Goal: Task Accomplishment & Management: Use online tool/utility

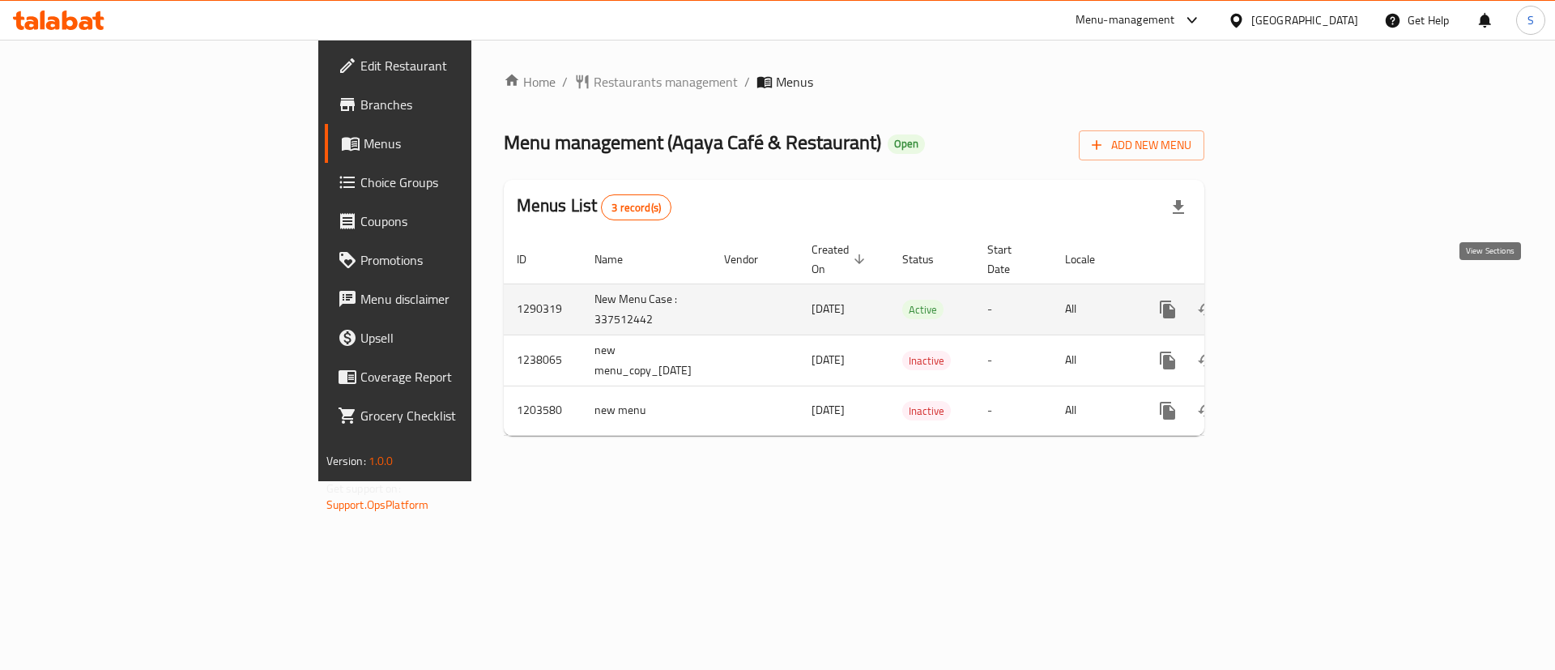
click at [1292, 302] on icon "enhanced table" at bounding box center [1284, 309] width 15 height 15
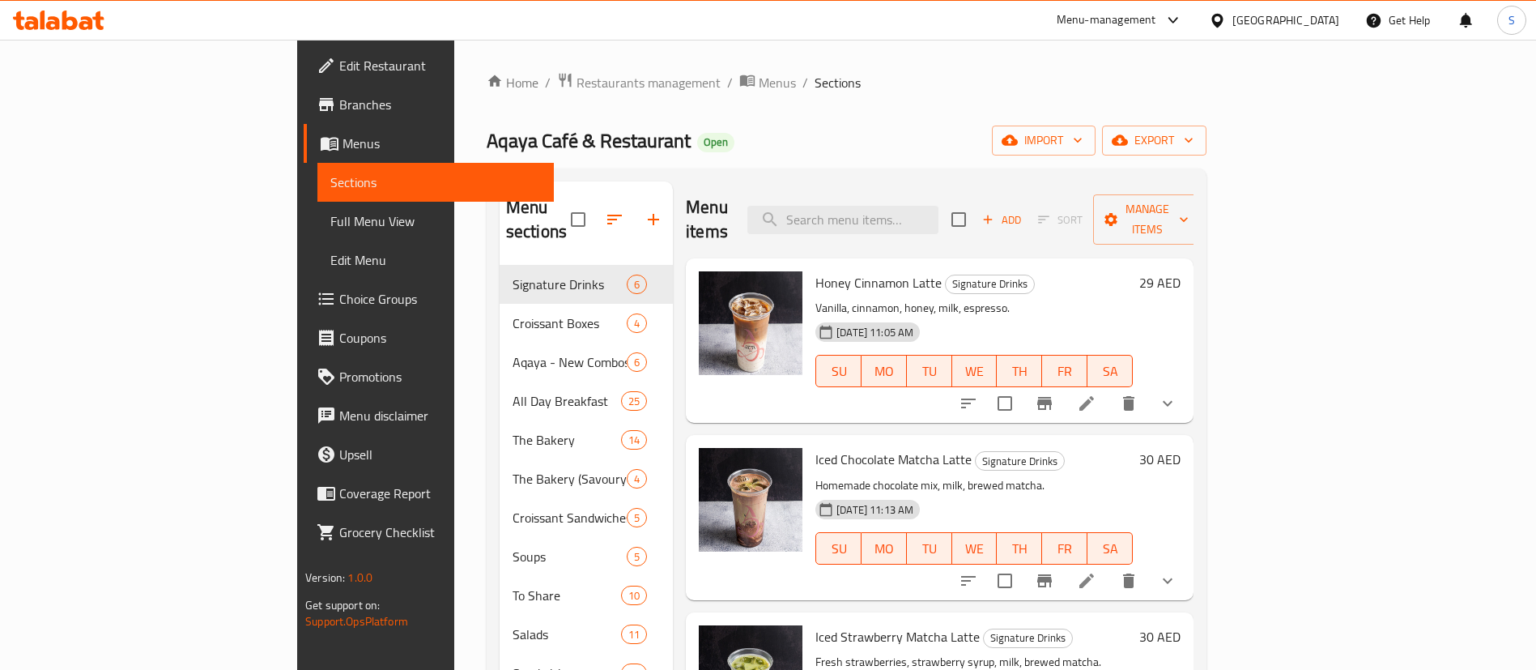
click at [330, 224] on span "Full Menu View" at bounding box center [435, 220] width 211 height 19
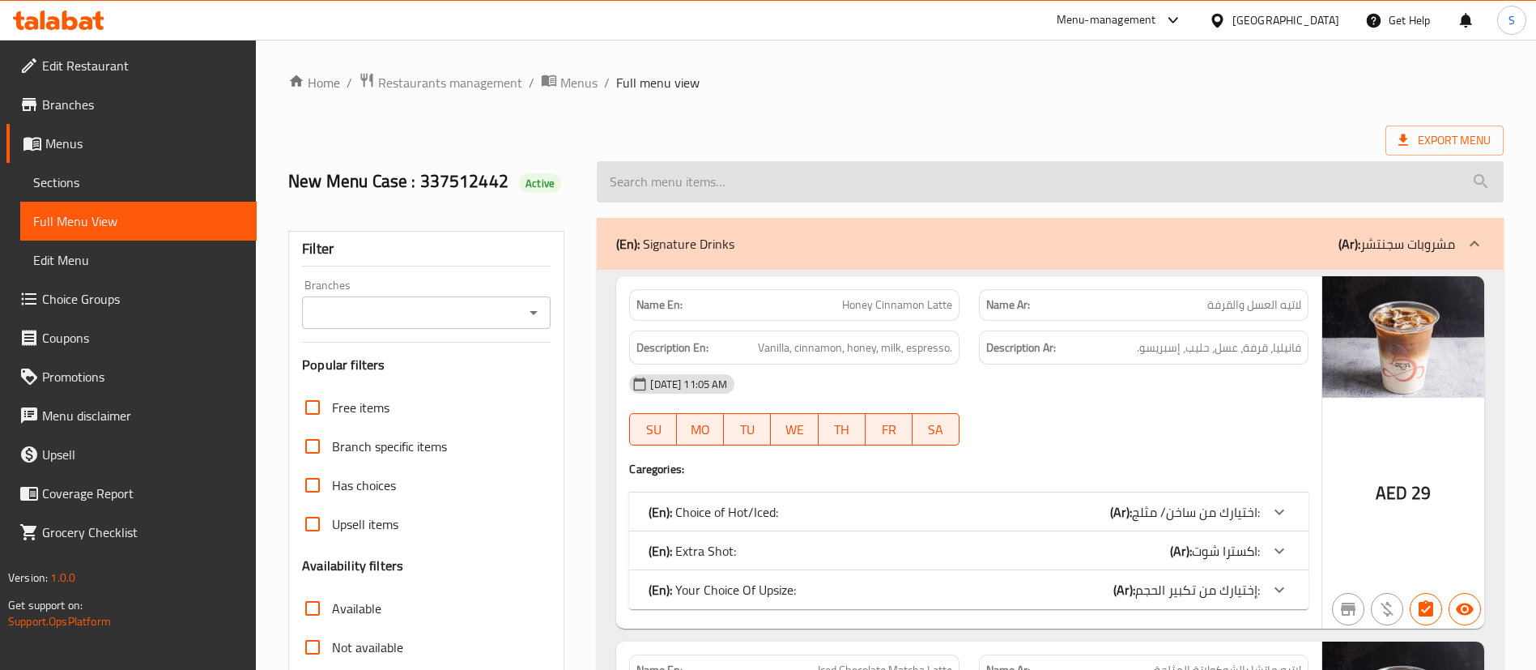
click at [823, 177] on input "search" at bounding box center [1050, 181] width 907 height 41
paste input "Box of 8 (1 of each flavour)"
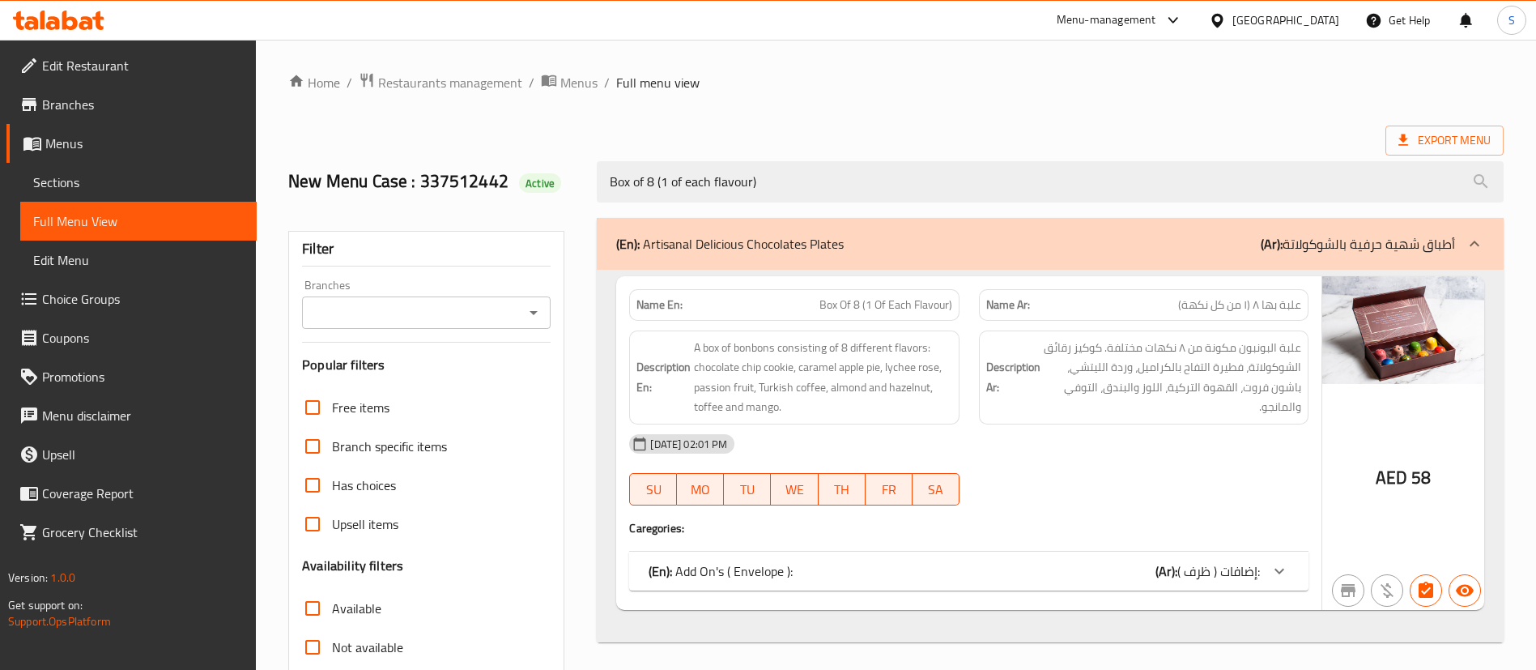
type input "Box of 8 (1 of each flavour)"
click at [1149, 576] on div "(En): Add On's ( Envelope ): (Ar): إضافات ( ظرف ):" at bounding box center [955, 570] width 612 height 19
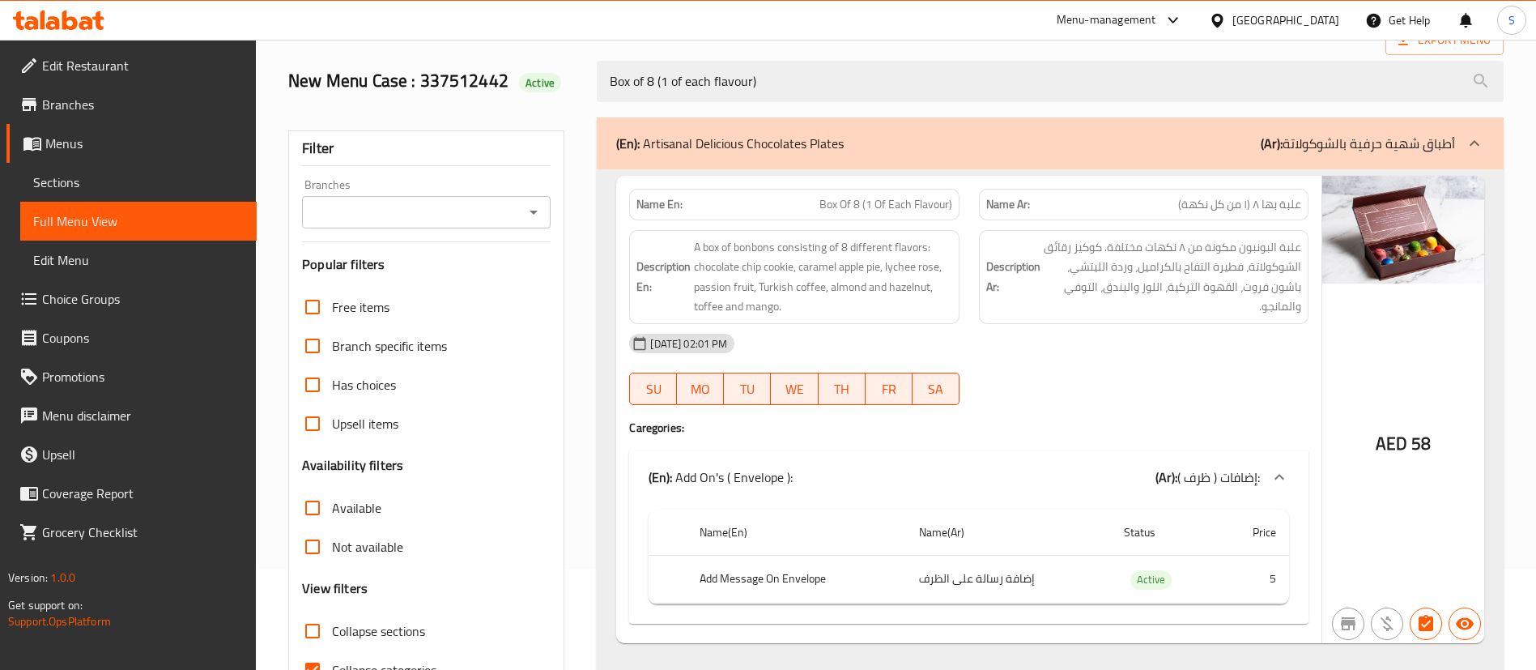
scroll to position [192, 0]
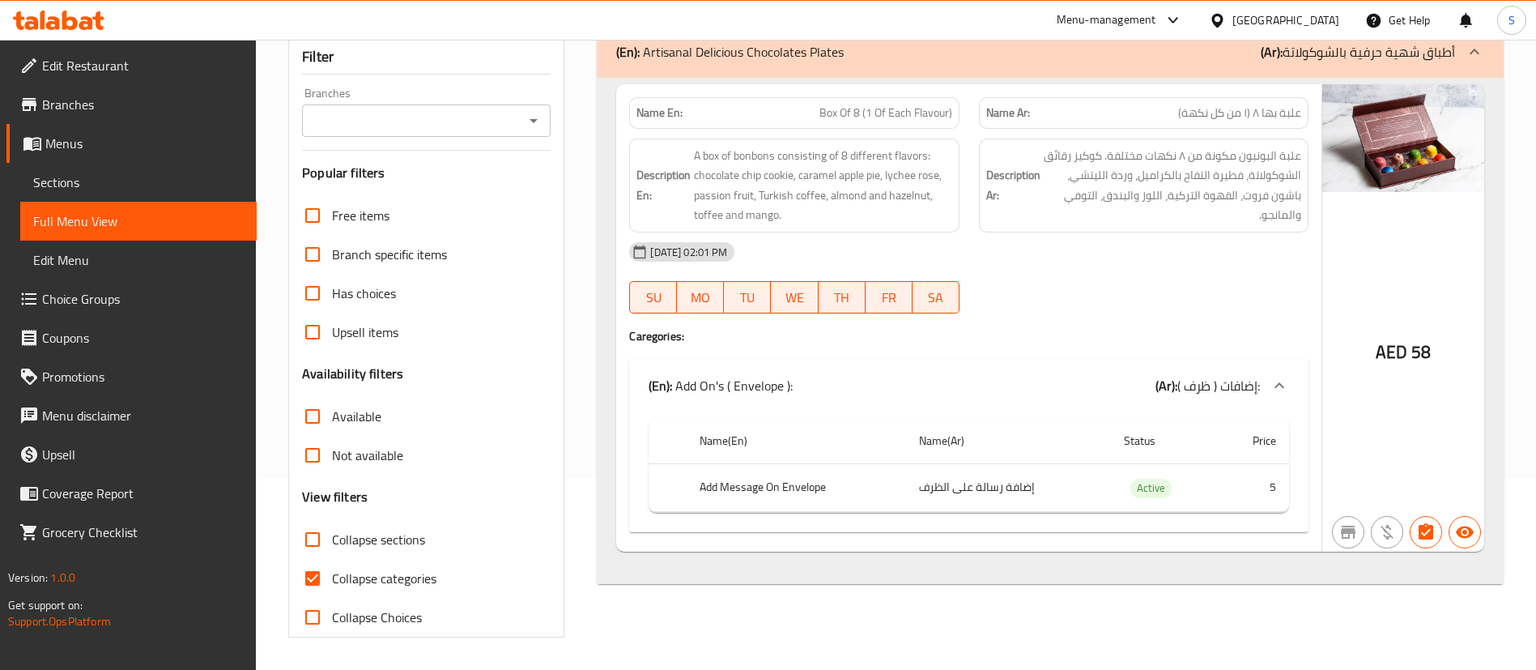
click at [352, 575] on span "Collapse categories" at bounding box center [384, 578] width 104 height 19
click at [332, 575] on input "Collapse categories" at bounding box center [312, 578] width 39 height 39
checkbox input "false"
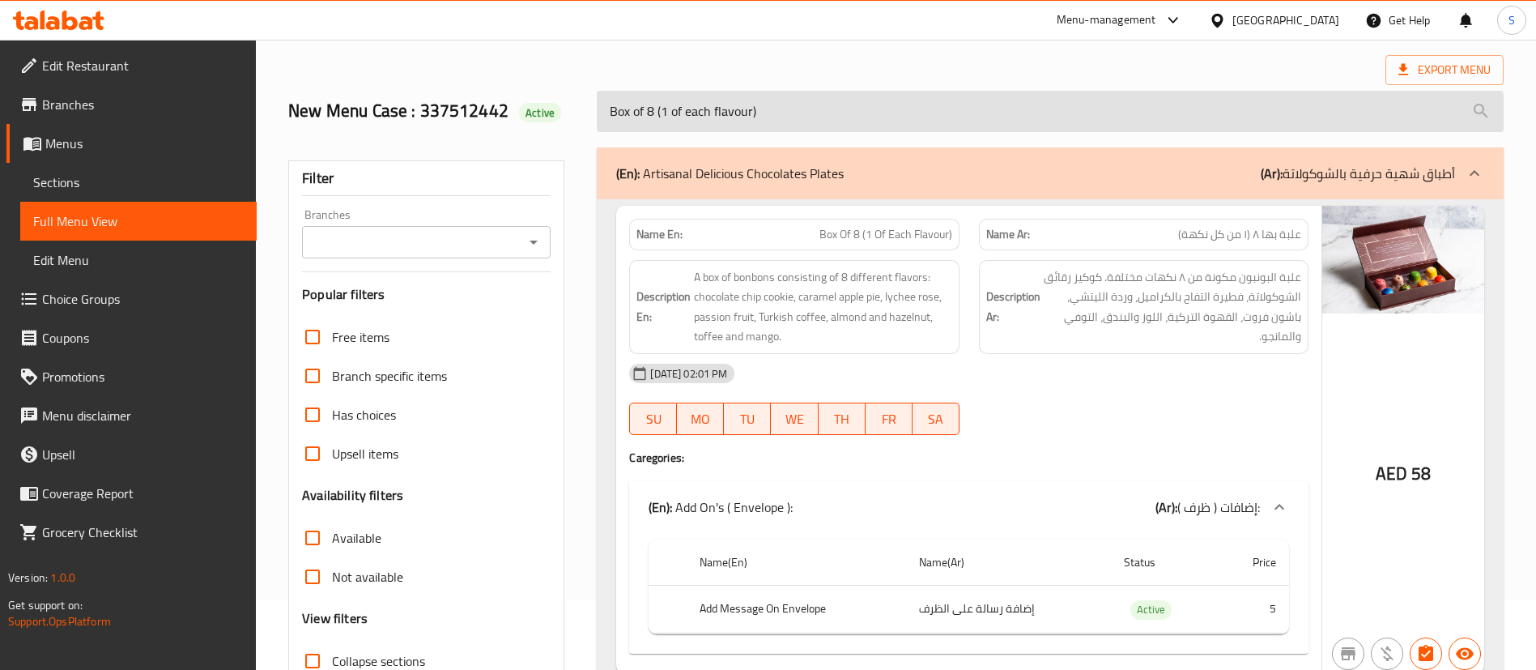
click at [810, 114] on input "Box of 8 (1 of each flavour)" at bounding box center [1050, 111] width 907 height 41
paste input "24 (3"
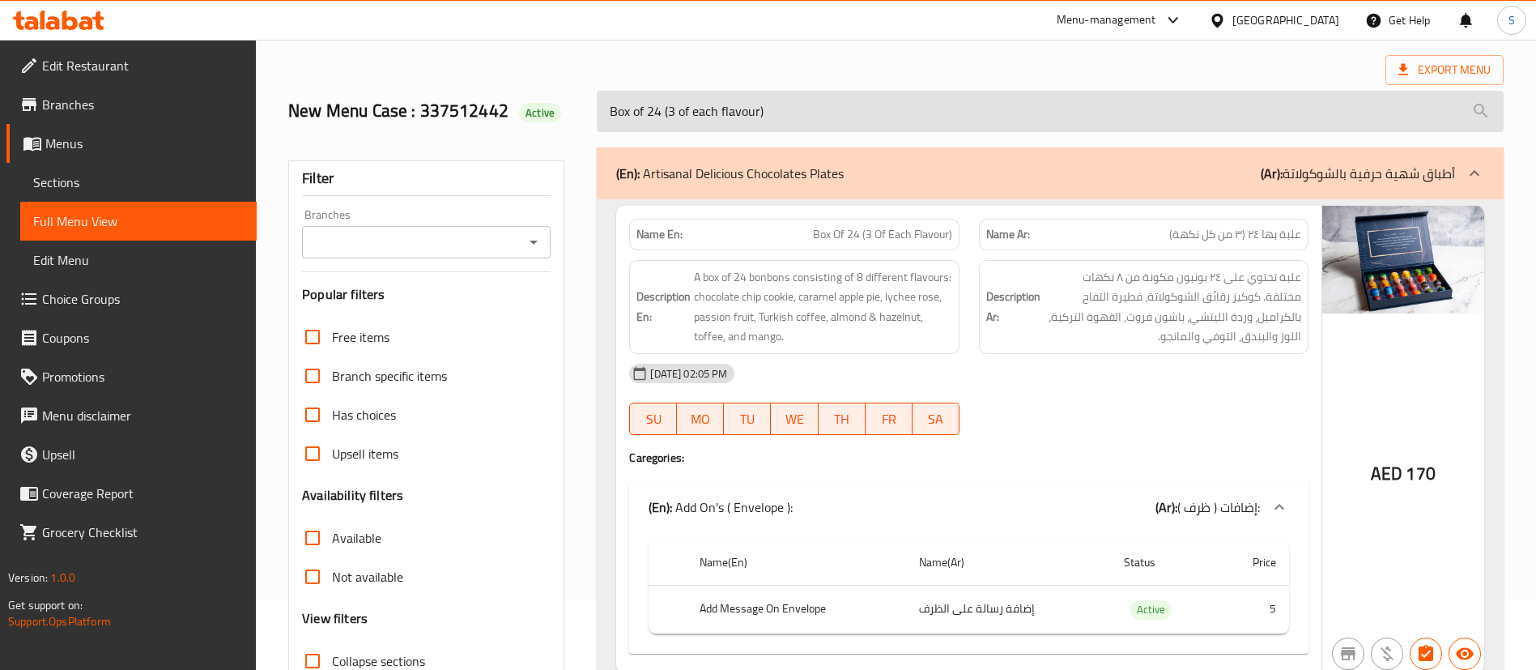
click at [787, 96] on input "Box of 24 (3 of each flavour)" at bounding box center [1050, 111] width 907 height 41
click at [786, 96] on input "Box of 24 (3 of each flavour)" at bounding box center [1050, 111] width 907 height 41
paste input "32 (4"
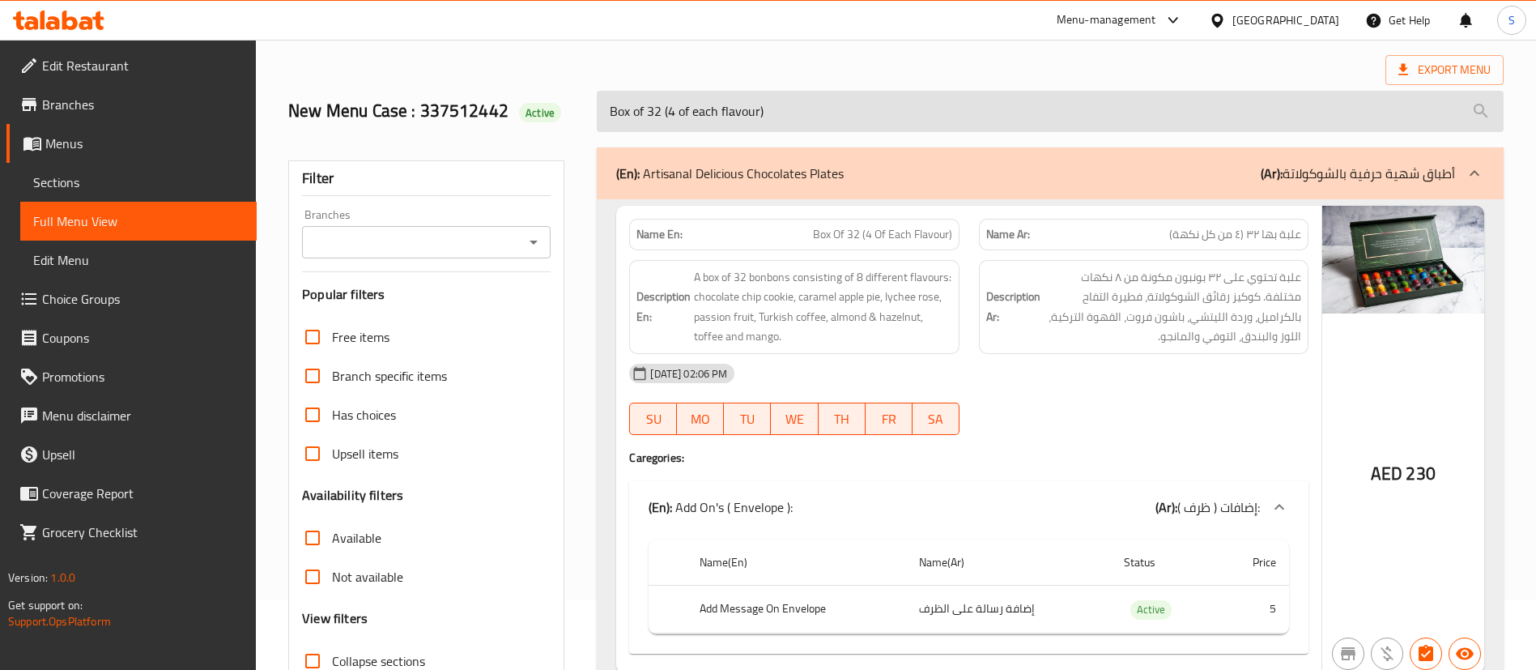
click at [745, 113] on input "Box of 32 (4 of each flavour)" at bounding box center [1050, 111] width 907 height 41
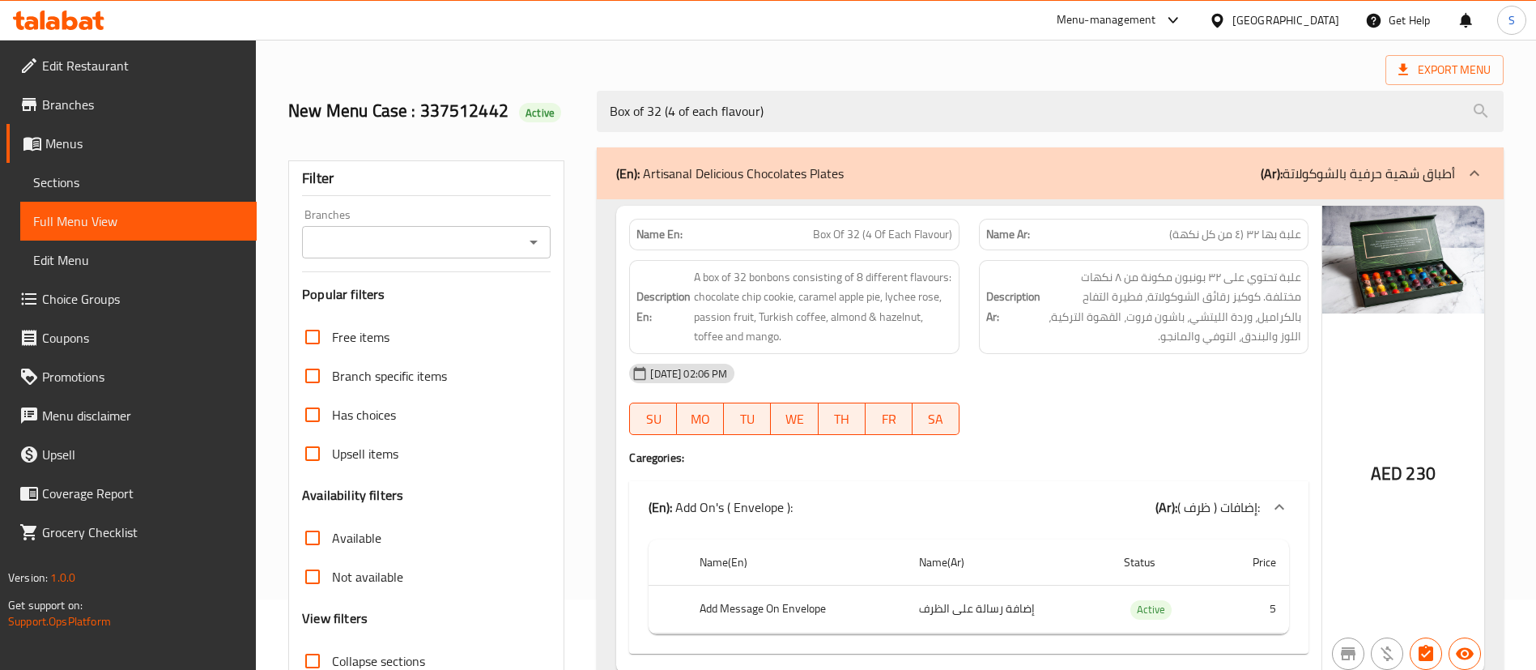
paste input "Assorted Truffles (Box of 18"
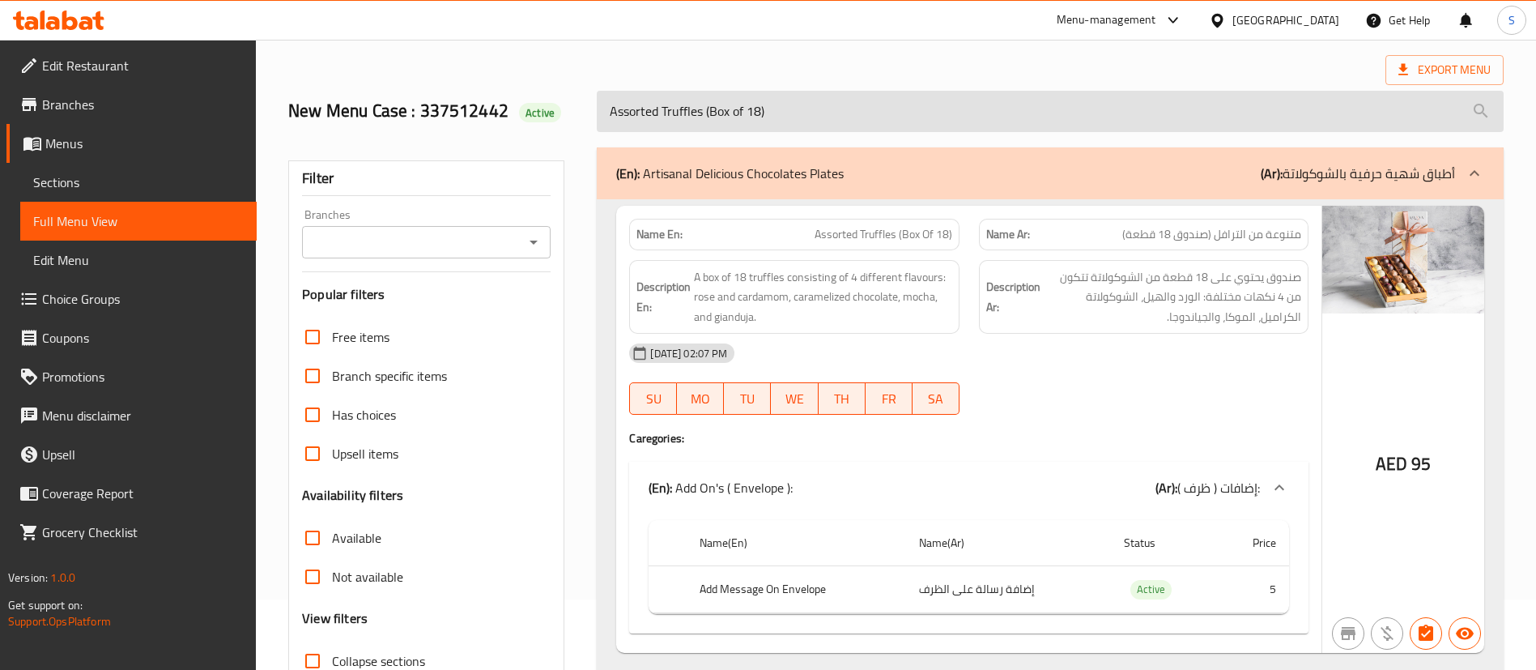
click at [727, 122] on input "Assorted Truffles (Box of 18)" at bounding box center [1050, 111] width 907 height 41
click at [723, 121] on input "Assorted Truffles (Box of 18)" at bounding box center [1050, 111] width 907 height 41
paste input "36"
click at [780, 96] on input "Assorted Truffles (Box of 36)" at bounding box center [1050, 111] width 907 height 41
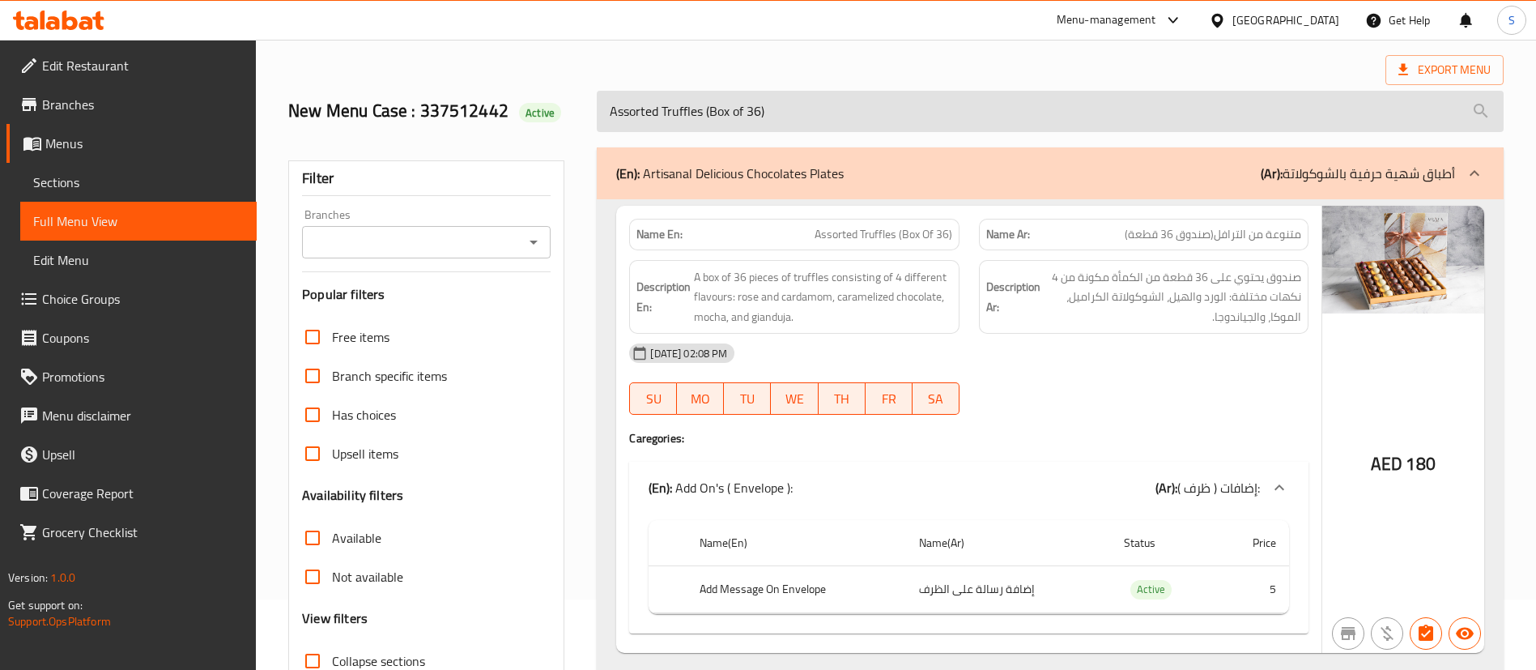
click at [780, 96] on input "Assorted Truffles (Box of 36)" at bounding box center [1050, 111] width 907 height 41
click at [779, 97] on input "Assorted Truffles (Box of 36)" at bounding box center [1050, 111] width 907 height 41
paste input "Ganache Squares (Box of 18"
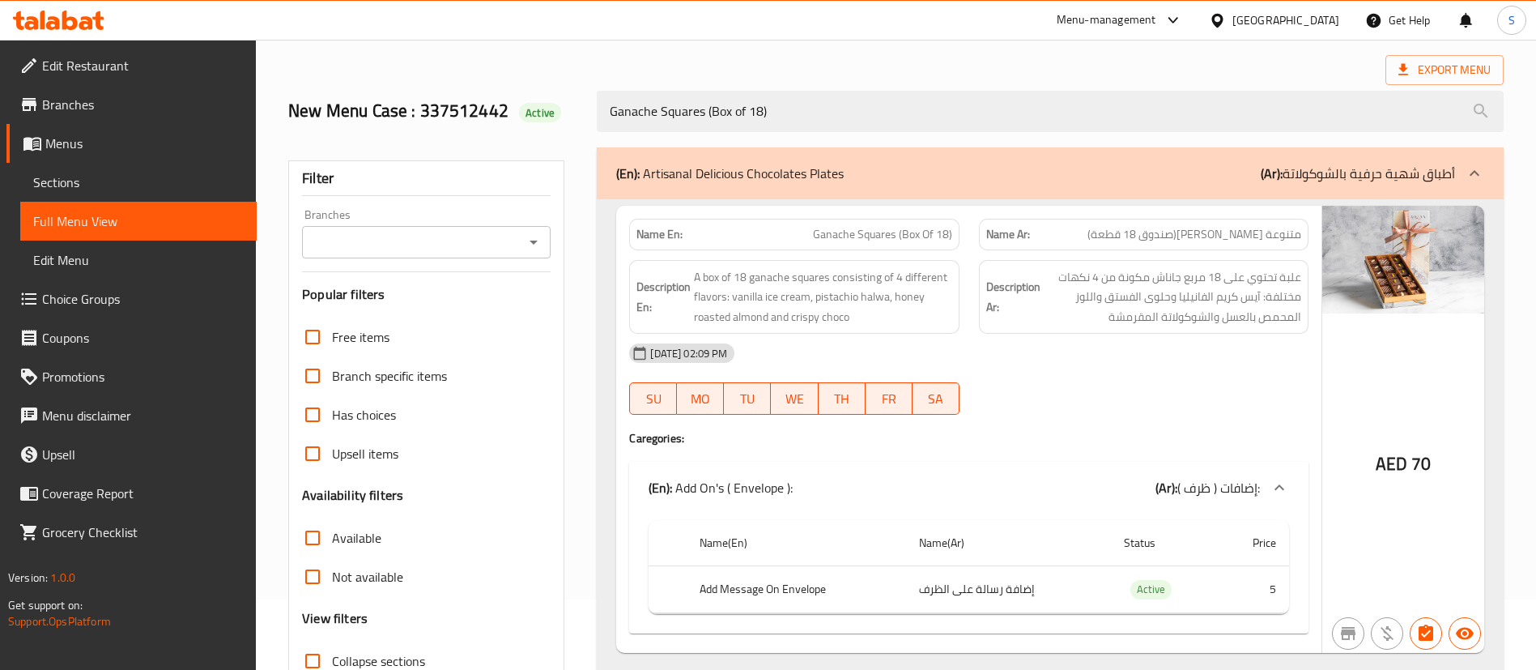
click at [811, 81] on div "Ganache Squares (Box of 18)" at bounding box center [1050, 111] width 927 height 61
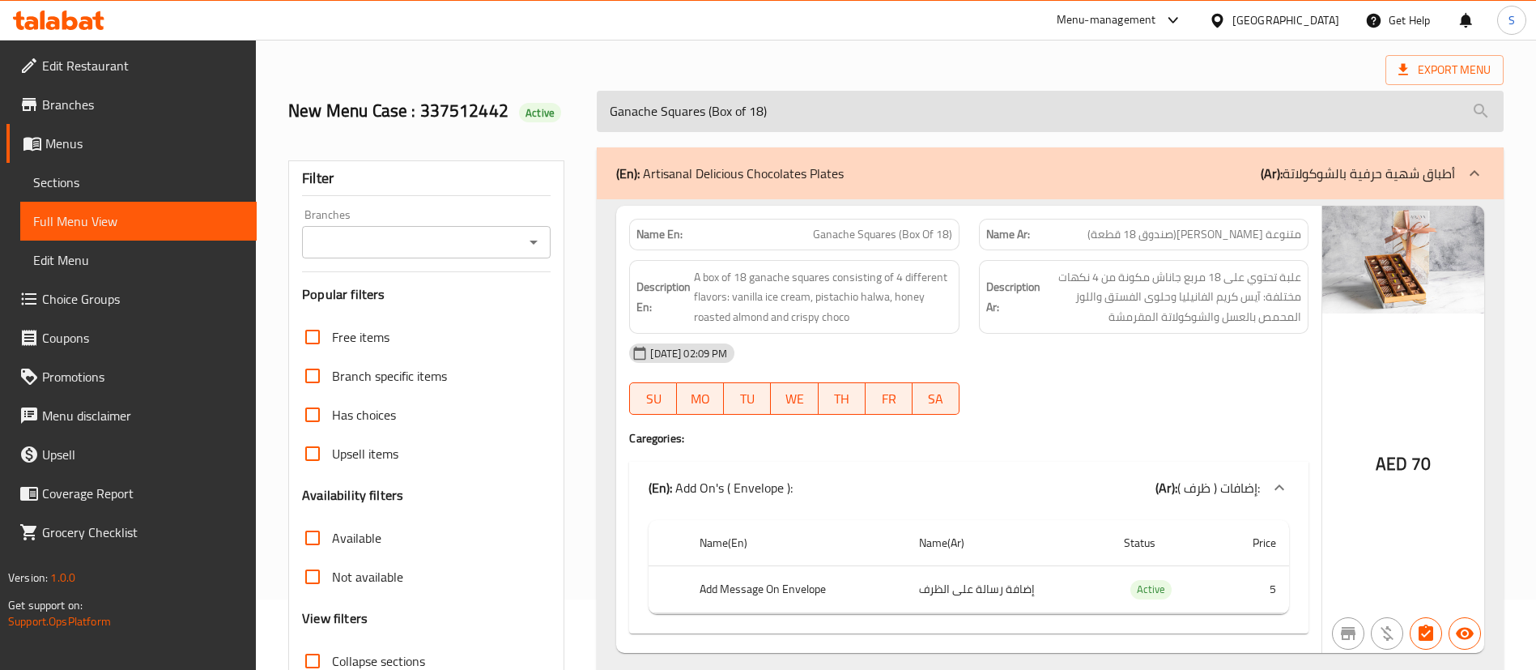
click at [815, 107] on input "Ganache Squares (Box of 18)" at bounding box center [1050, 111] width 907 height 41
click at [814, 107] on input "Ganache Squares (Box of 18)" at bounding box center [1050, 111] width 907 height 41
paste input "36"
click at [749, 118] on input "Ganache Squares (Box of 36)" at bounding box center [1050, 111] width 907 height 41
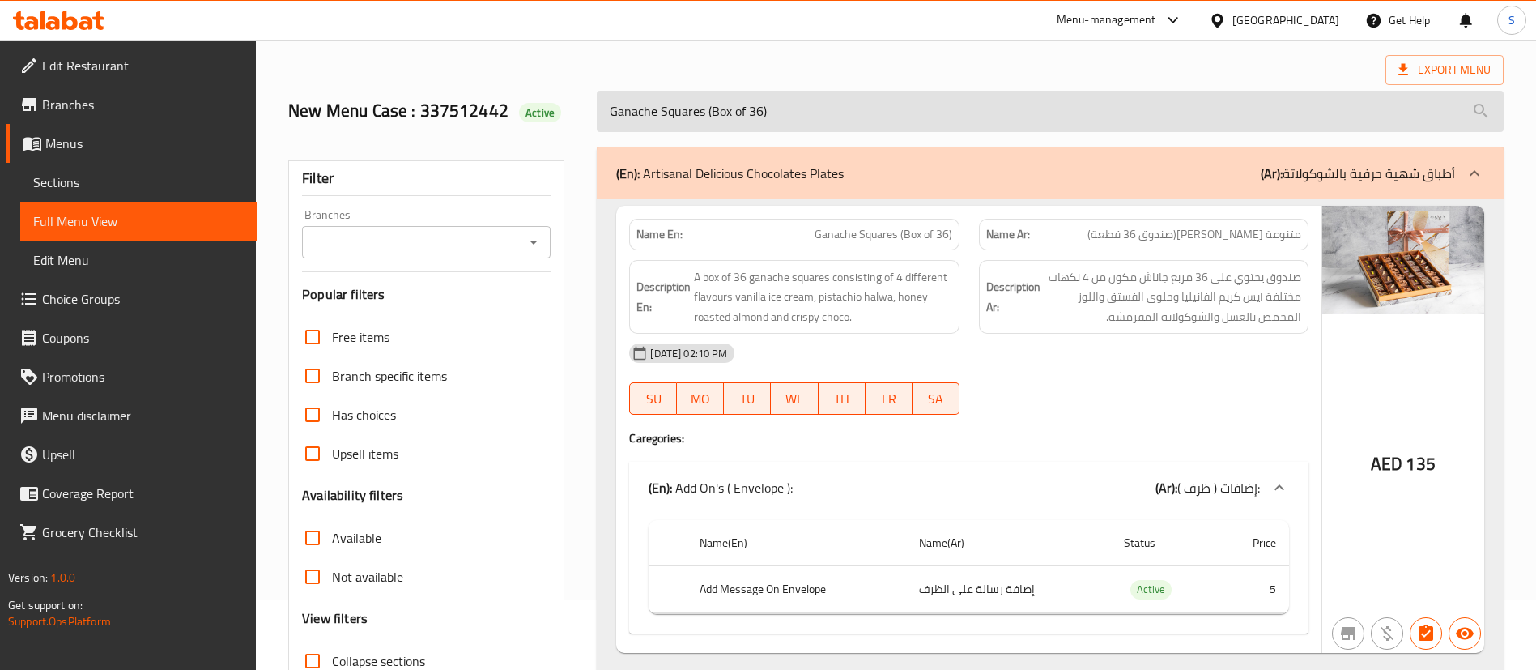
click at [749, 118] on input "Ganache Squares (Box of 36)" at bounding box center [1050, 111] width 907 height 41
paste input "Chocolate Dipped Dates (Box of 15"
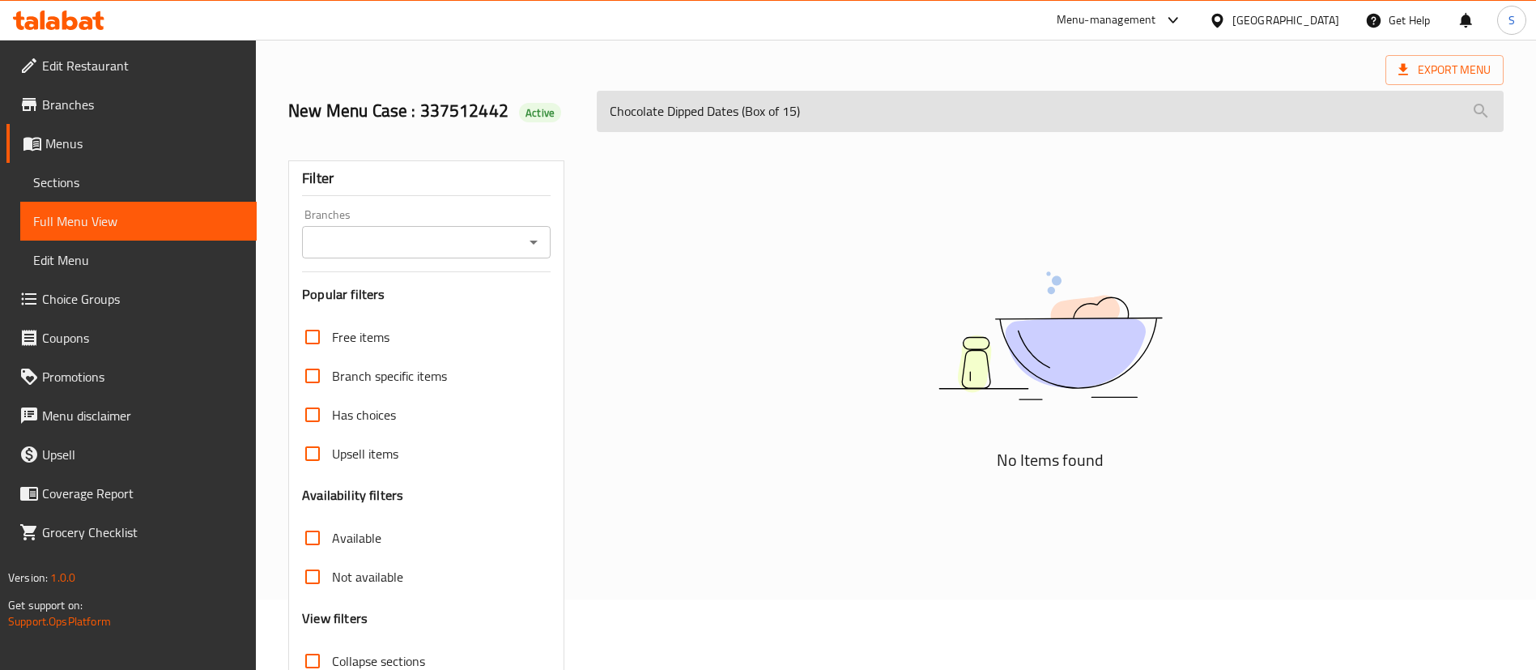
drag, startPoint x: 743, startPoint y: 112, endPoint x: 941, endPoint y: 126, distance: 198.9
click at [941, 126] on input "Chocolate Dipped Dates (Box of 15)" at bounding box center [1050, 111] width 907 height 41
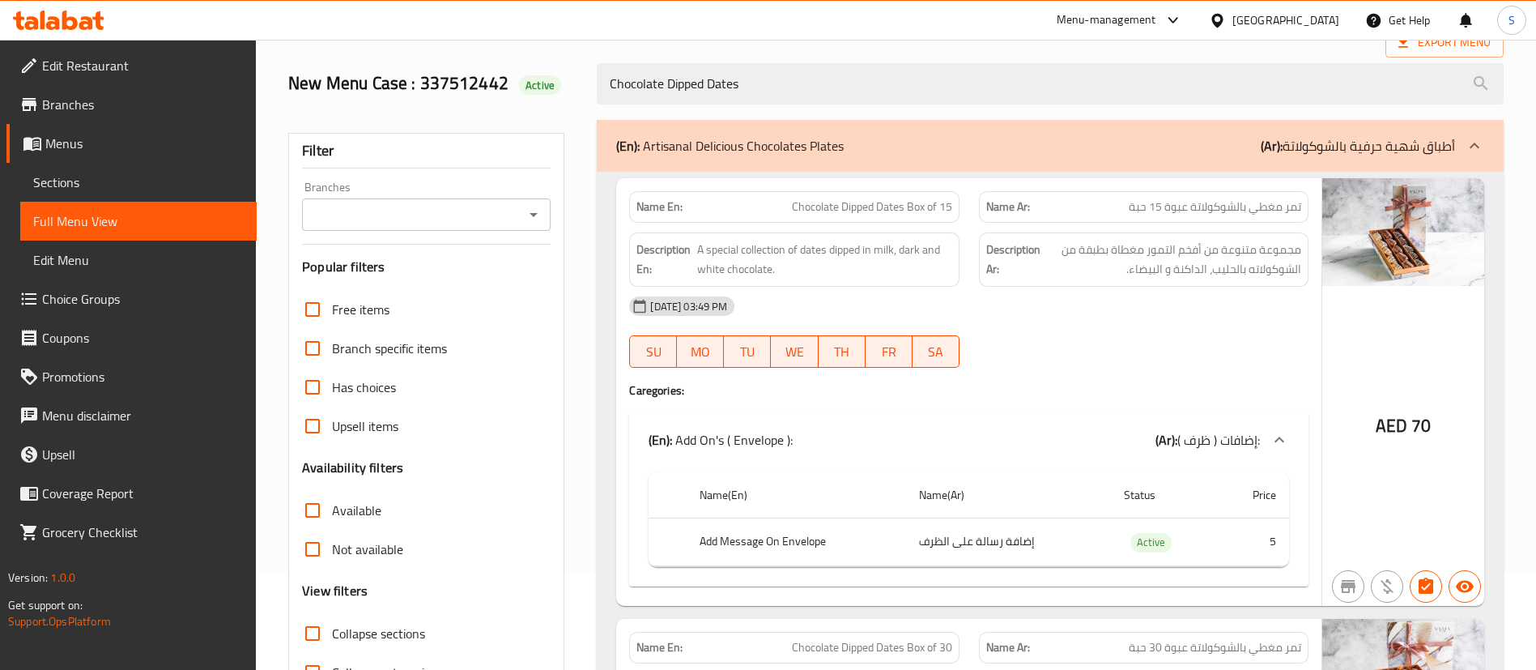
scroll to position [0, 0]
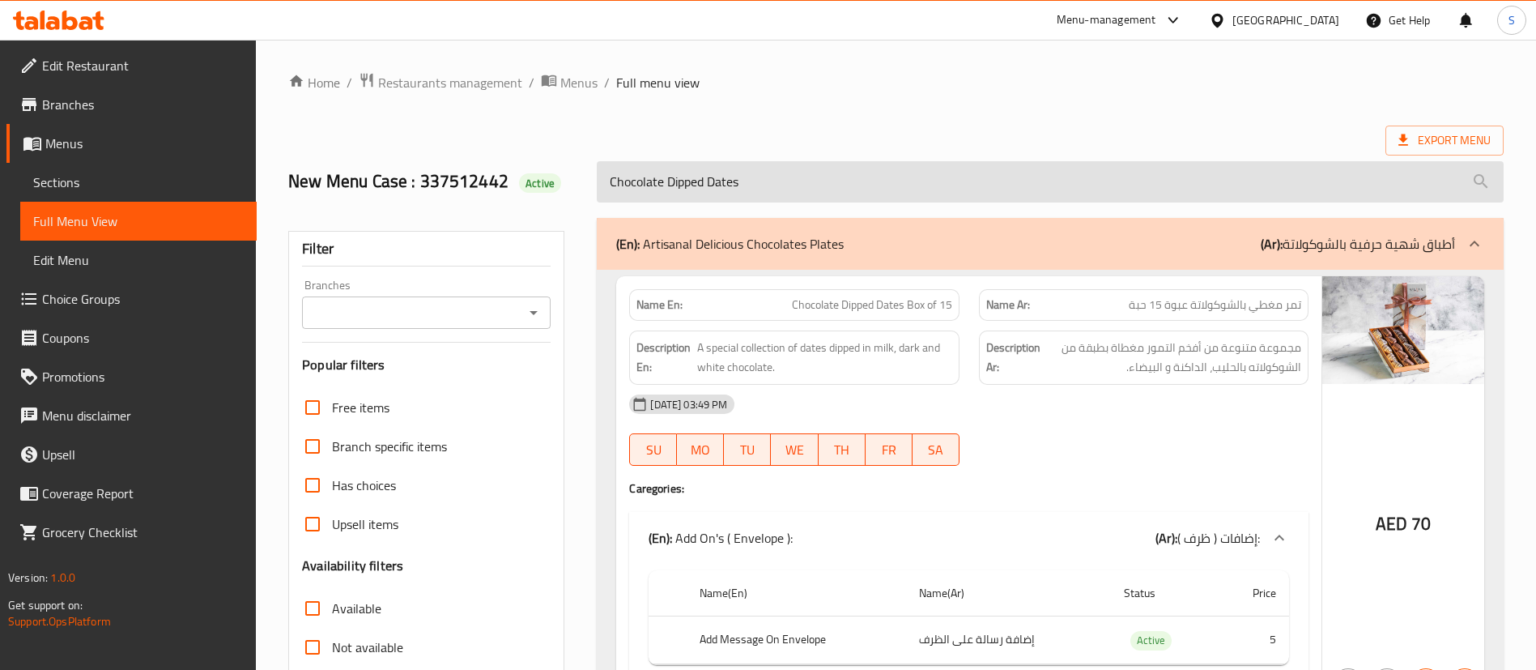
click at [799, 175] on input "Chocolate Dipped Dates" at bounding box center [1050, 181] width 907 height 41
paste input "(Box of 30)"
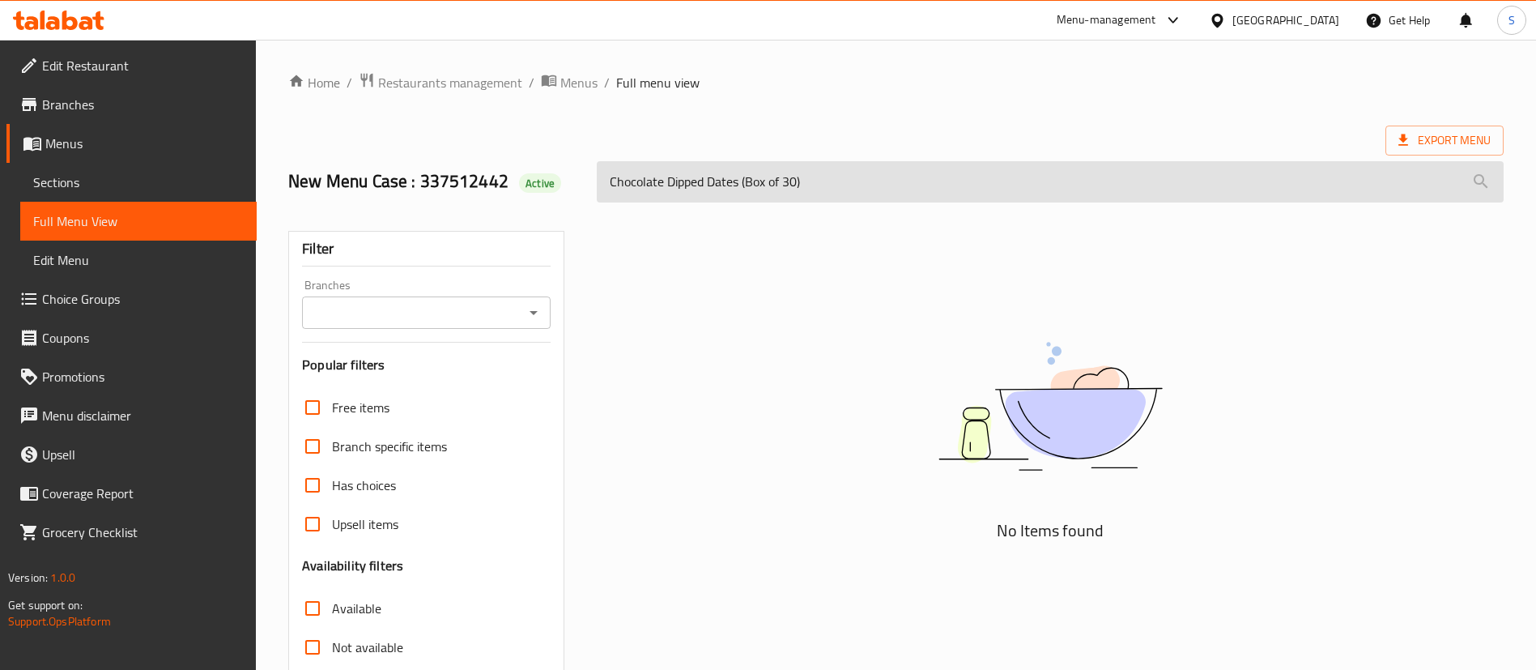
drag, startPoint x: 743, startPoint y: 184, endPoint x: 841, endPoint y: 179, distance: 98.1
click at [841, 179] on input "Chocolate Dipped Dates (Box of 30)" at bounding box center [1050, 181] width 907 height 41
type input "Chocolate Dipped Dates"
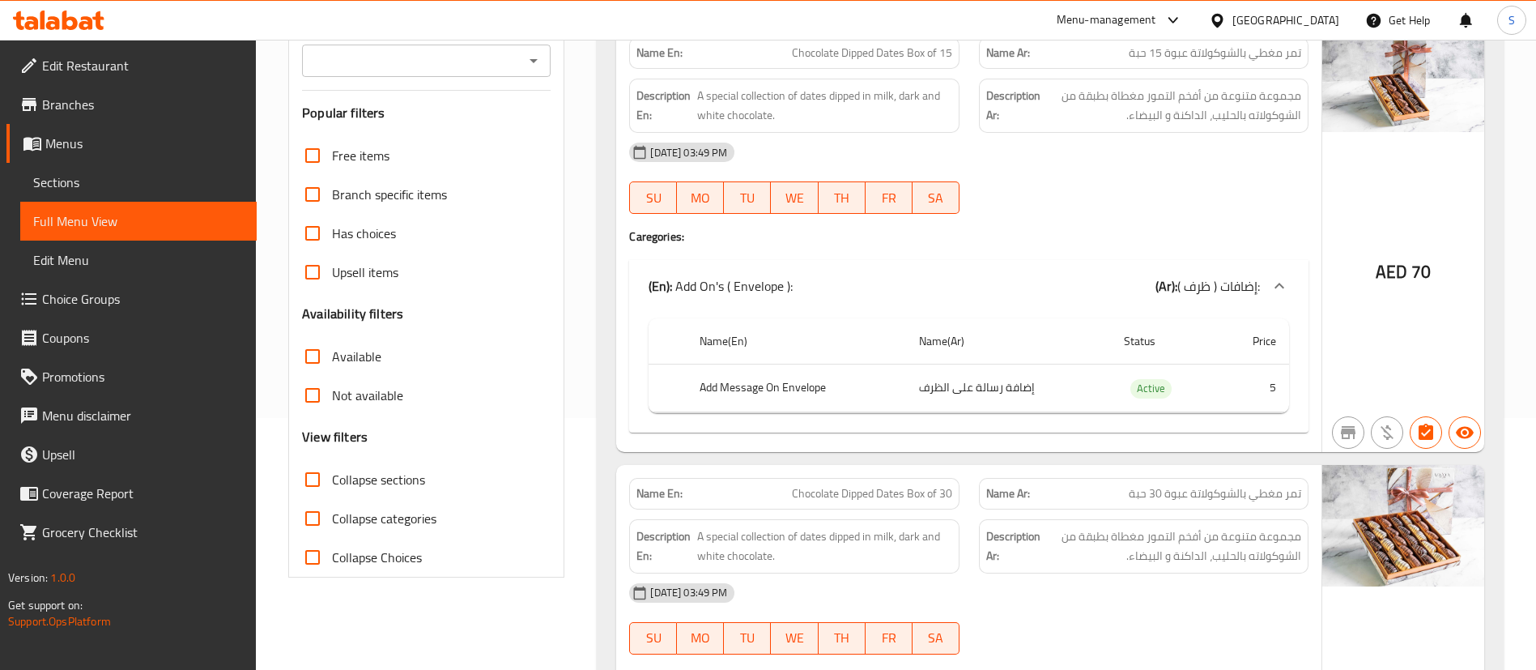
scroll to position [539, 0]
